Goal: Feedback & Contribution: Leave review/rating

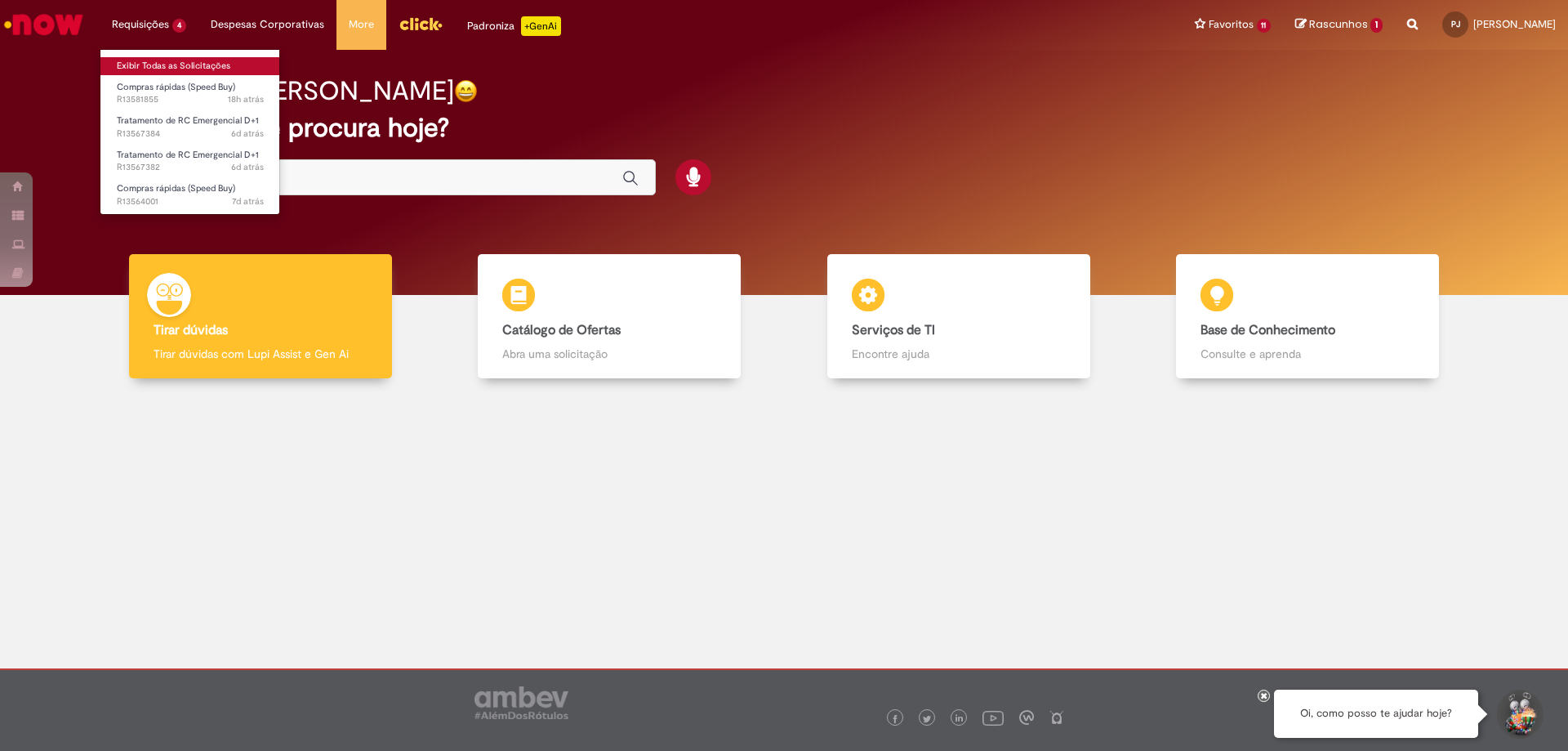
click at [170, 62] on link "Exibir Todas as Solicitações" at bounding box center [190, 66] width 179 height 18
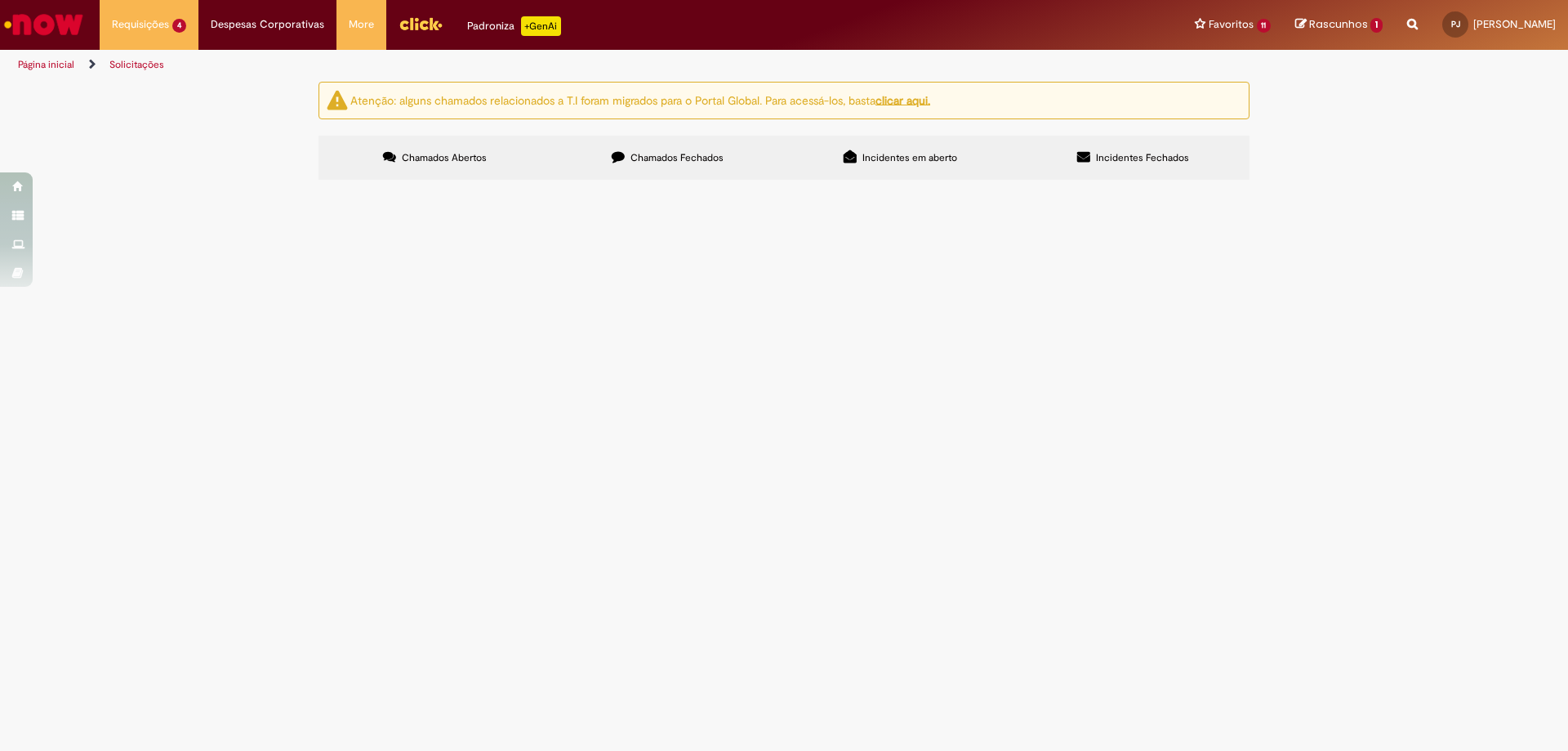
click at [0, 0] on span "Serviço de reparo geladeira copa 541" at bounding box center [0, 0] width 0 height 0
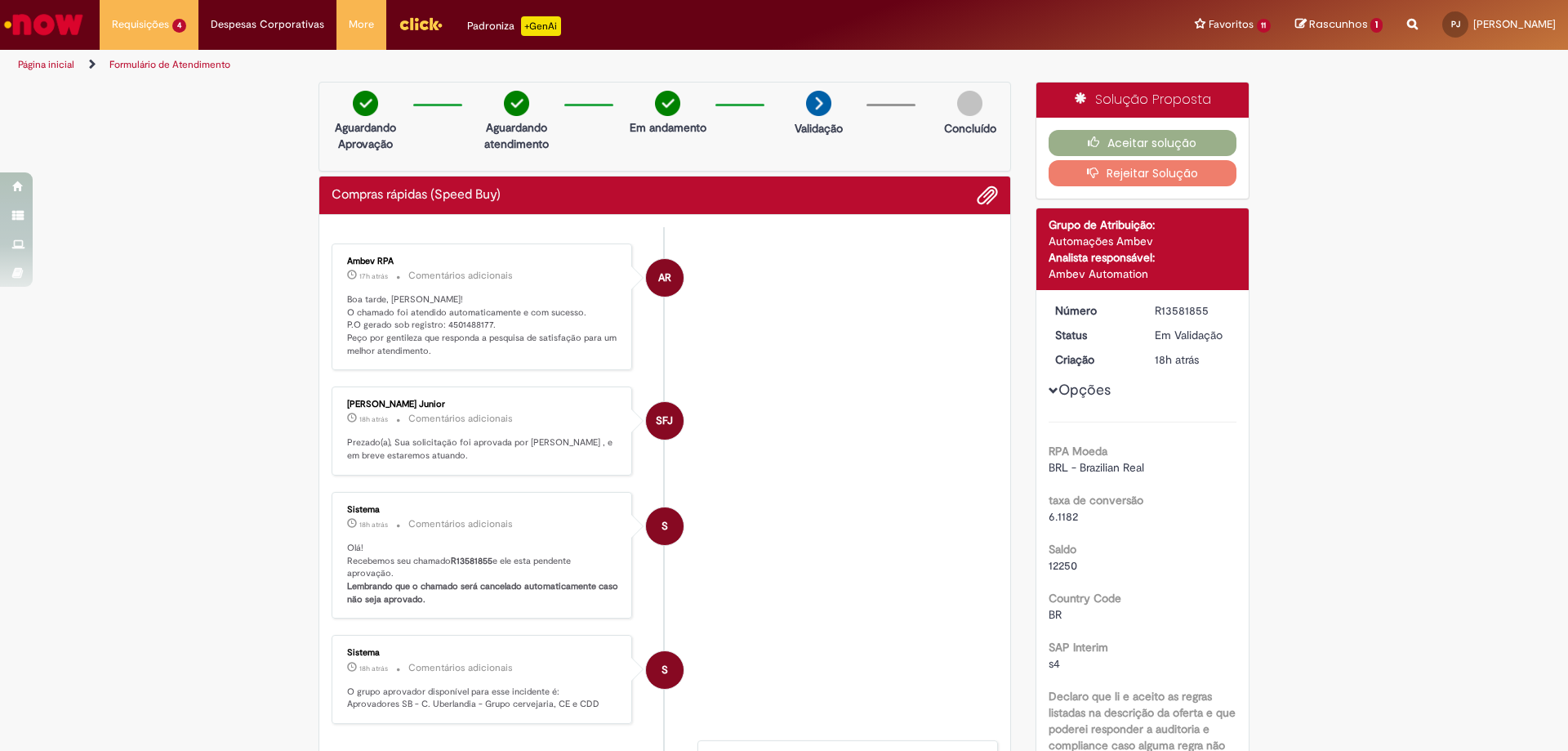
click at [453, 320] on p "Boa tarde, [PERSON_NAME]! O chamado foi atendido automaticamente e com sucesso.…" at bounding box center [483, 326] width 272 height 64
copy p "4501488177"
click at [1096, 138] on icon "button" at bounding box center [1097, 142] width 19 height 11
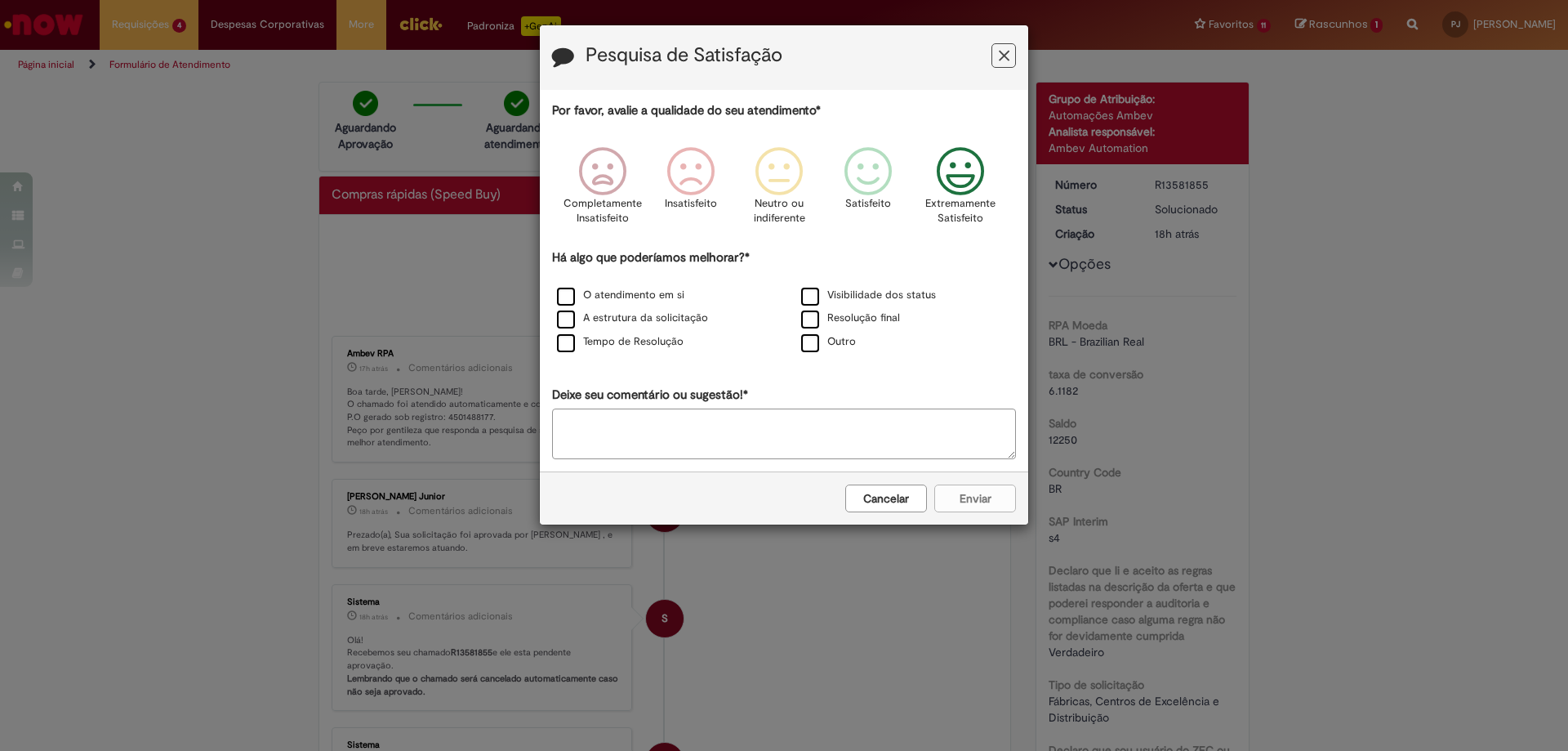
click at [963, 179] on icon "Feedback" at bounding box center [961, 171] width 62 height 49
click at [562, 291] on label "O atendimento em si" at bounding box center [620, 295] width 127 height 16
click at [984, 493] on button "Enviar" at bounding box center [974, 498] width 82 height 28
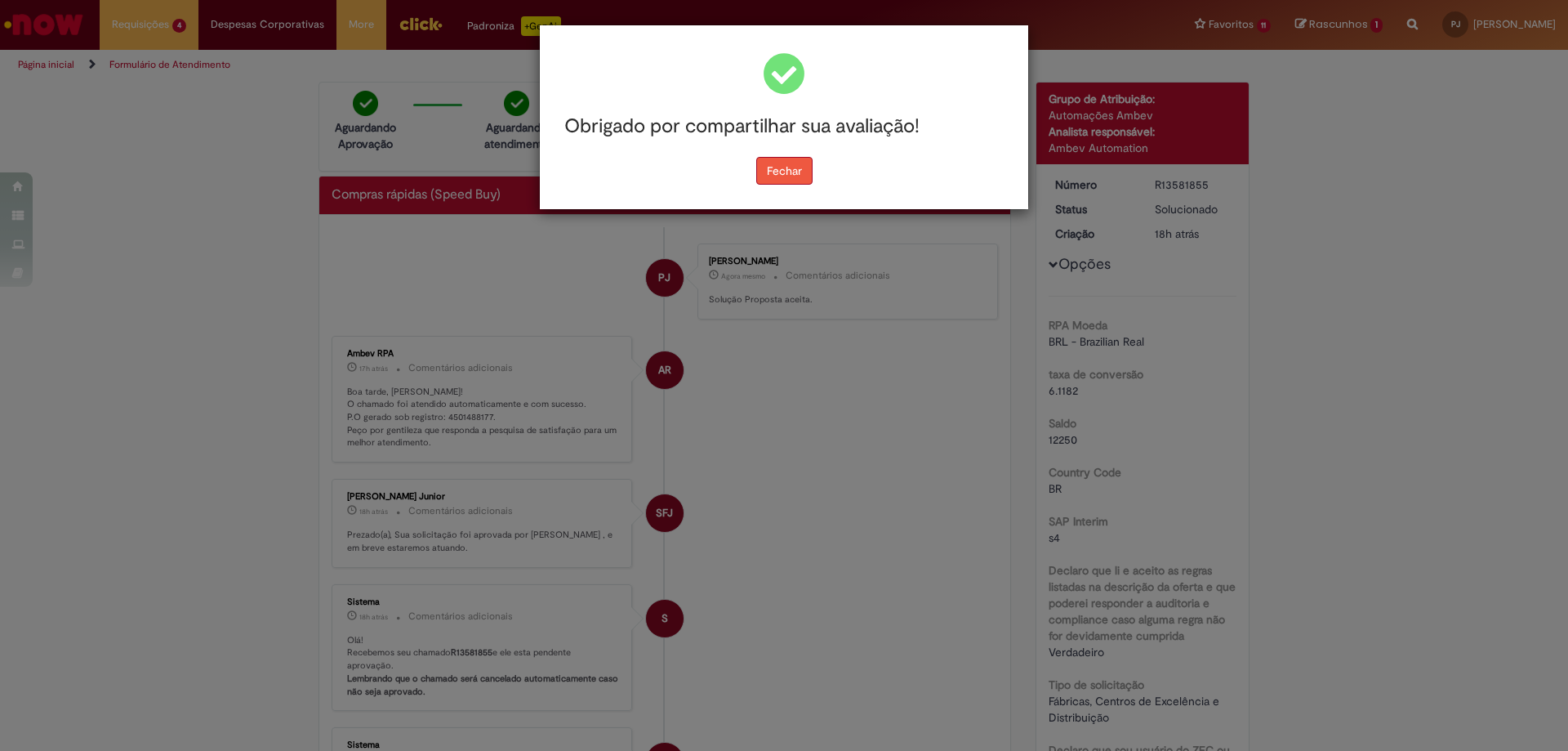
click at [776, 163] on button "Fechar" at bounding box center [784, 170] width 56 height 28
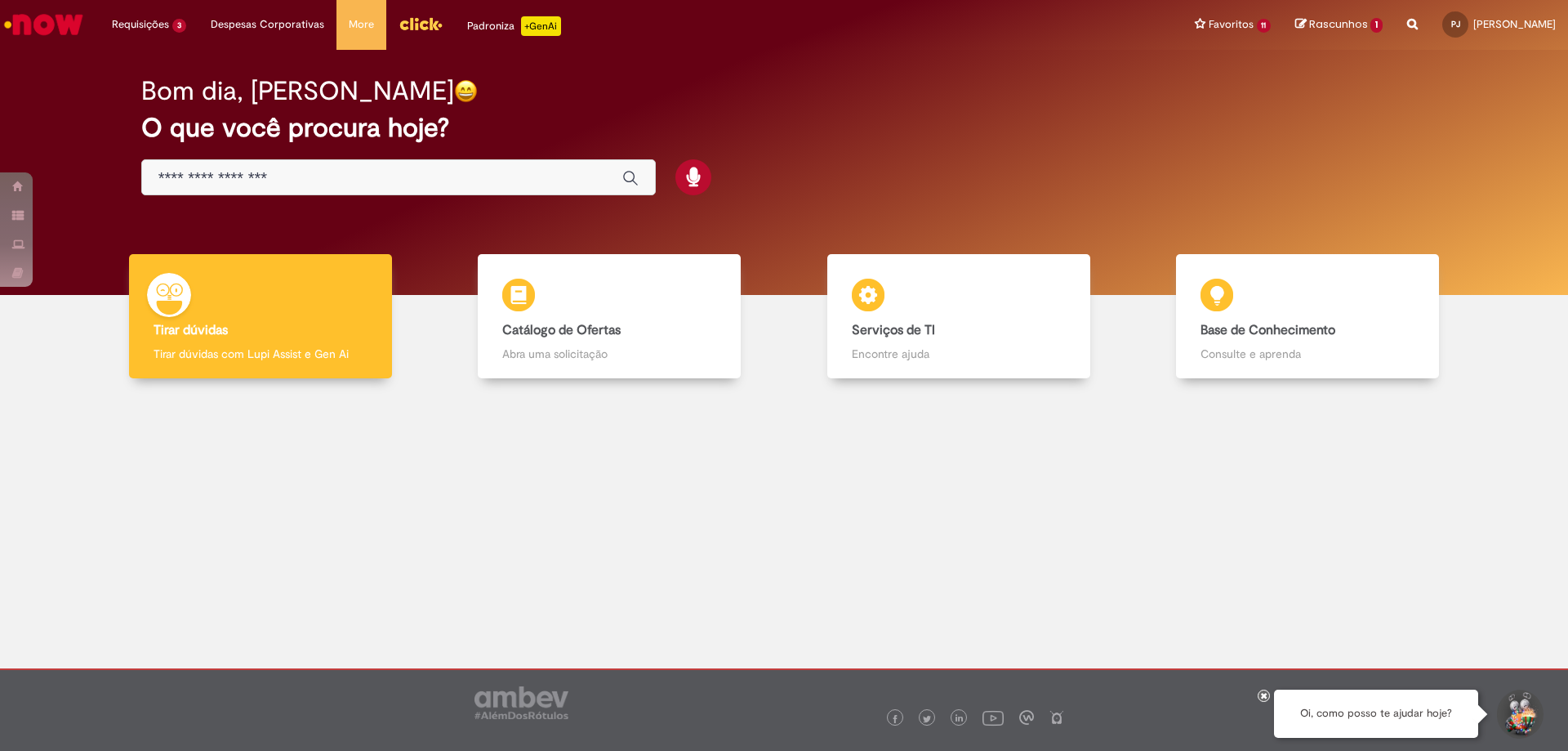
click at [414, 26] on img "Menu Cabeçalho" at bounding box center [421, 23] width 44 height 25
